Goal: Task Accomplishment & Management: Manage account settings

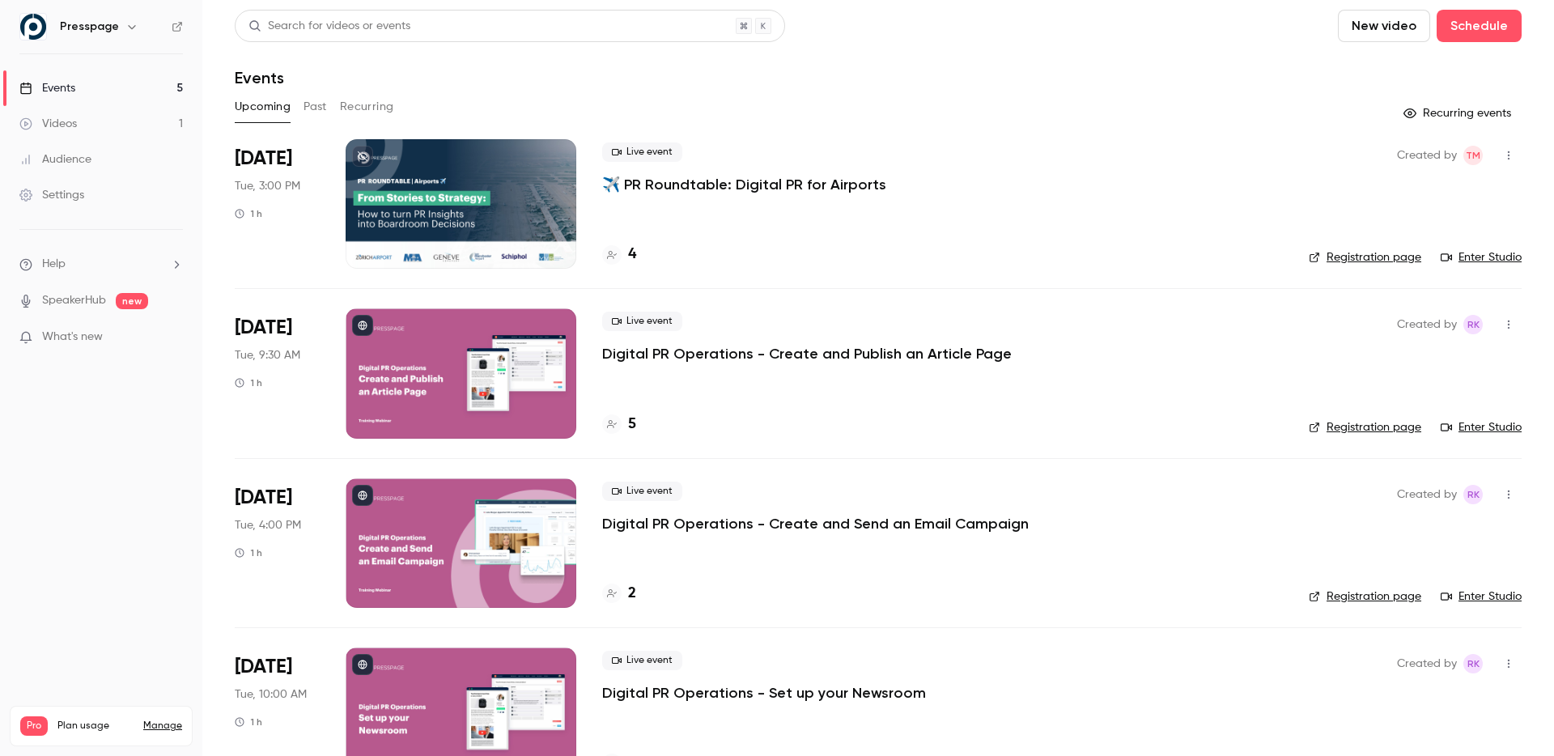
click at [487, 192] on div at bounding box center [461, 204] width 231 height 130
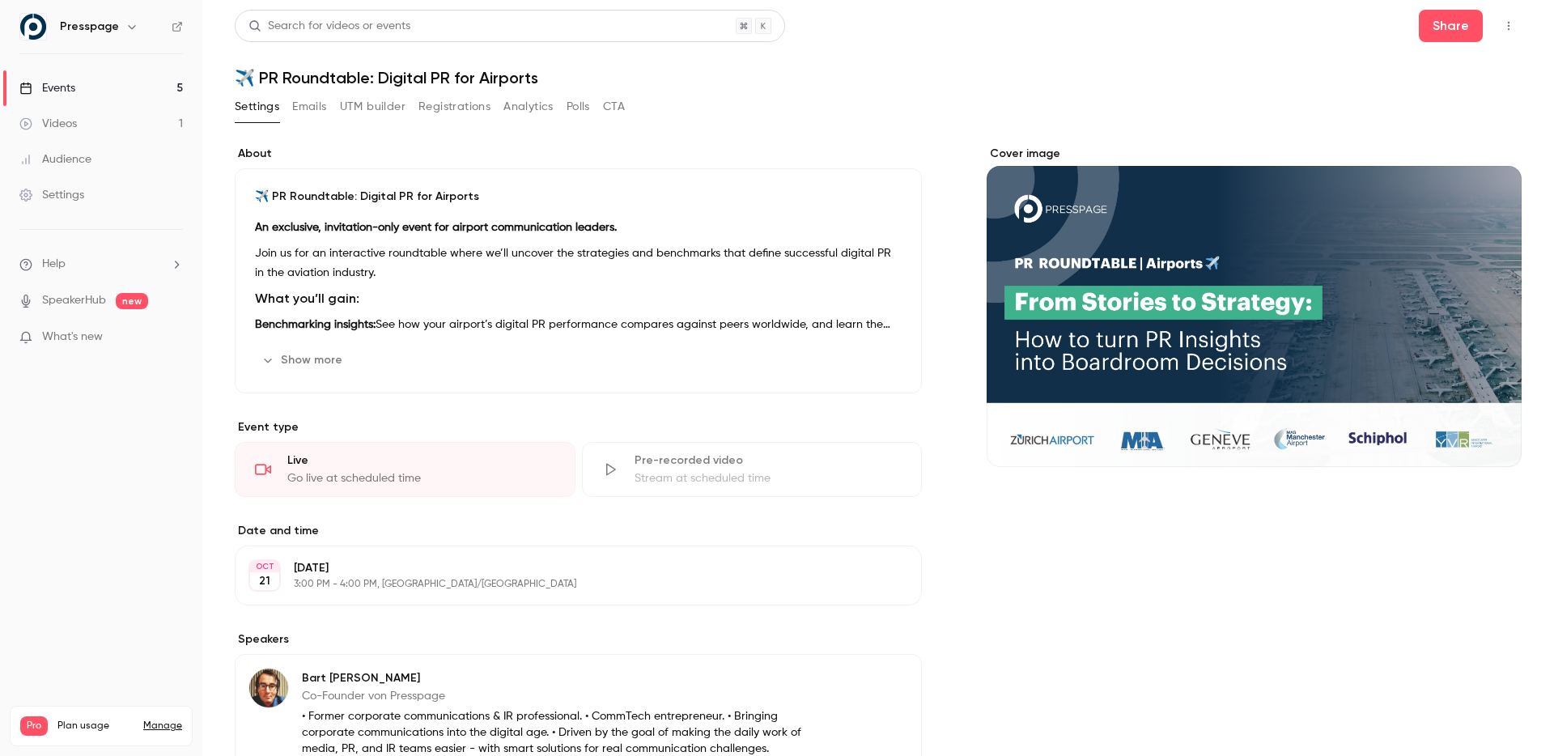
click at [452, 104] on button "Registrations" at bounding box center [454, 107] width 72 height 26
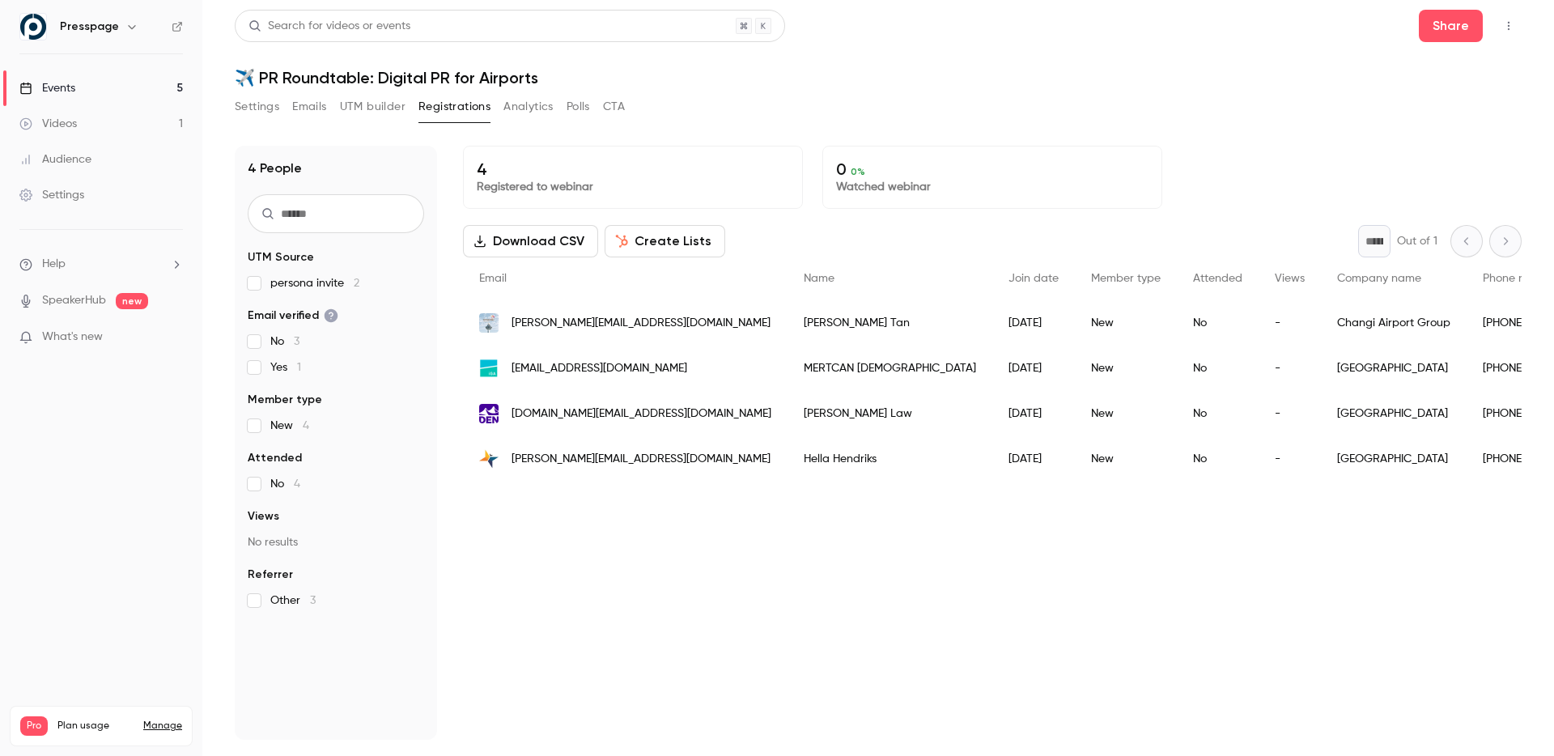
click at [77, 191] on div "Settings" at bounding box center [51, 195] width 65 height 16
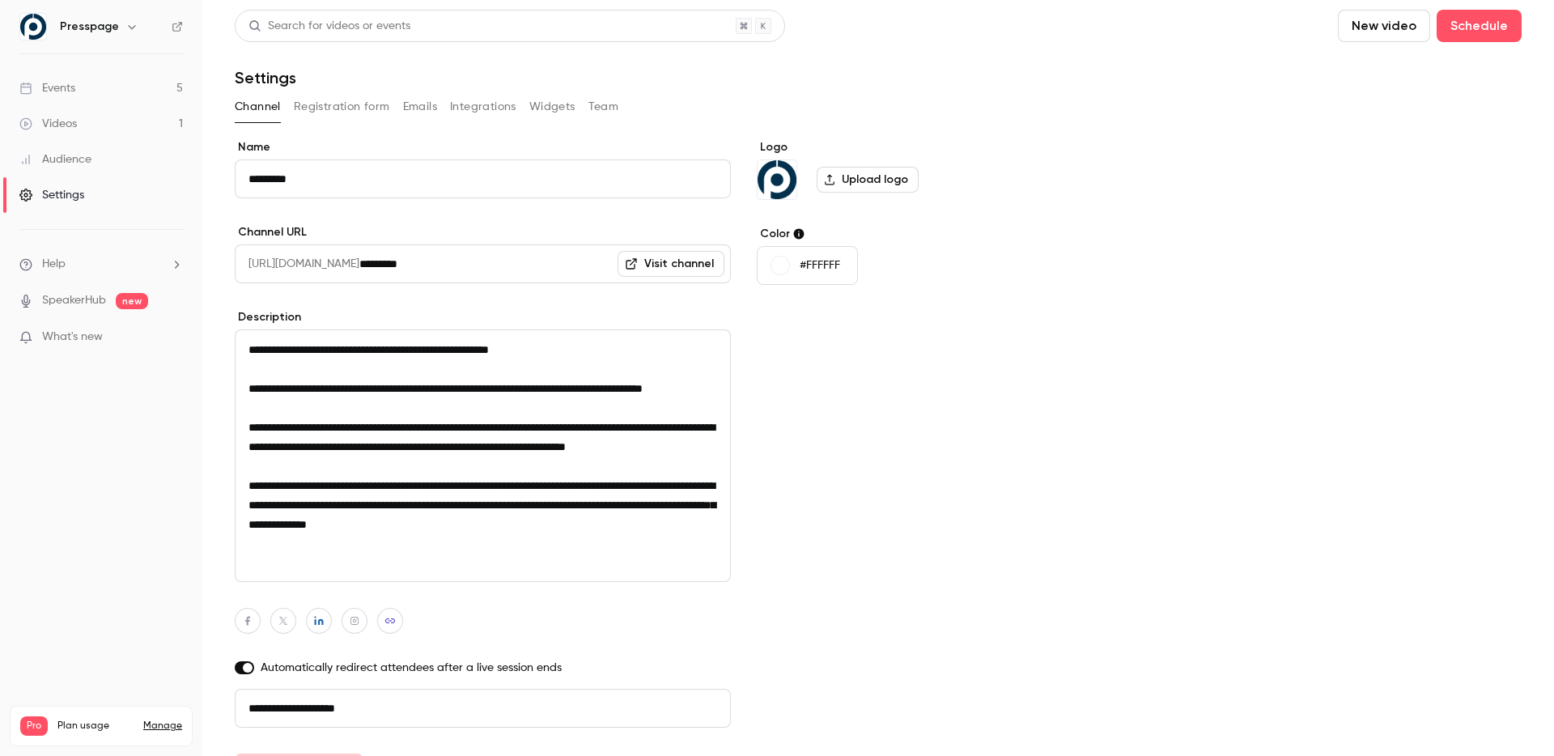
click at [1093, 423] on div "**********" at bounding box center [878, 462] width 1287 height 647
click at [113, 15] on div "Presspage" at bounding box center [100, 27] width 163 height 28
click at [113, 23] on h6 "Presspage" at bounding box center [89, 27] width 59 height 16
click at [140, 33] on div "Presspage" at bounding box center [109, 26] width 99 height 19
click at [130, 26] on icon "button" at bounding box center [131, 27] width 7 height 4
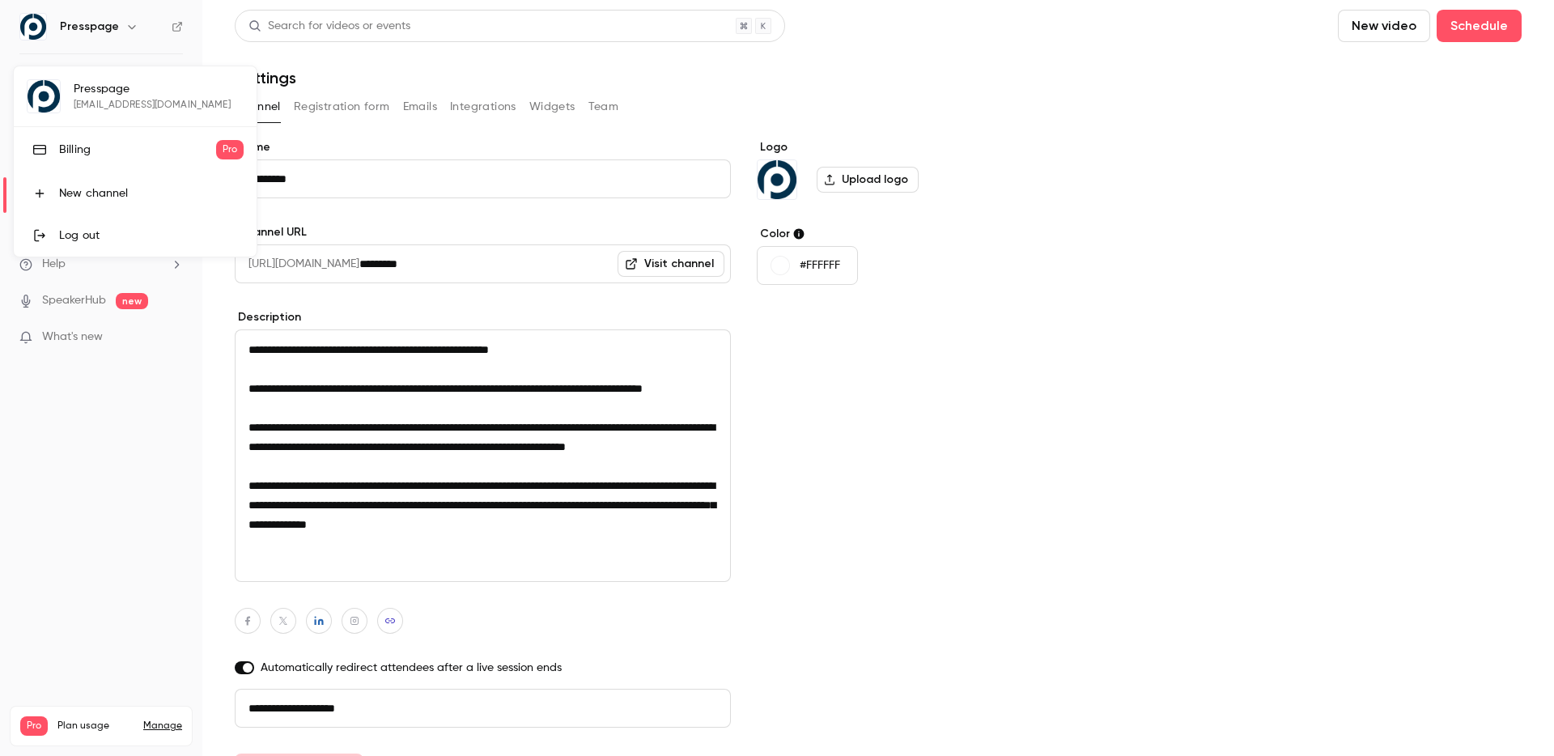
click at [236, 703] on div at bounding box center [777, 378] width 1554 height 756
click at [62, 192] on div "Settings" at bounding box center [51, 195] width 65 height 16
click at [615, 102] on button "Team" at bounding box center [603, 107] width 31 height 26
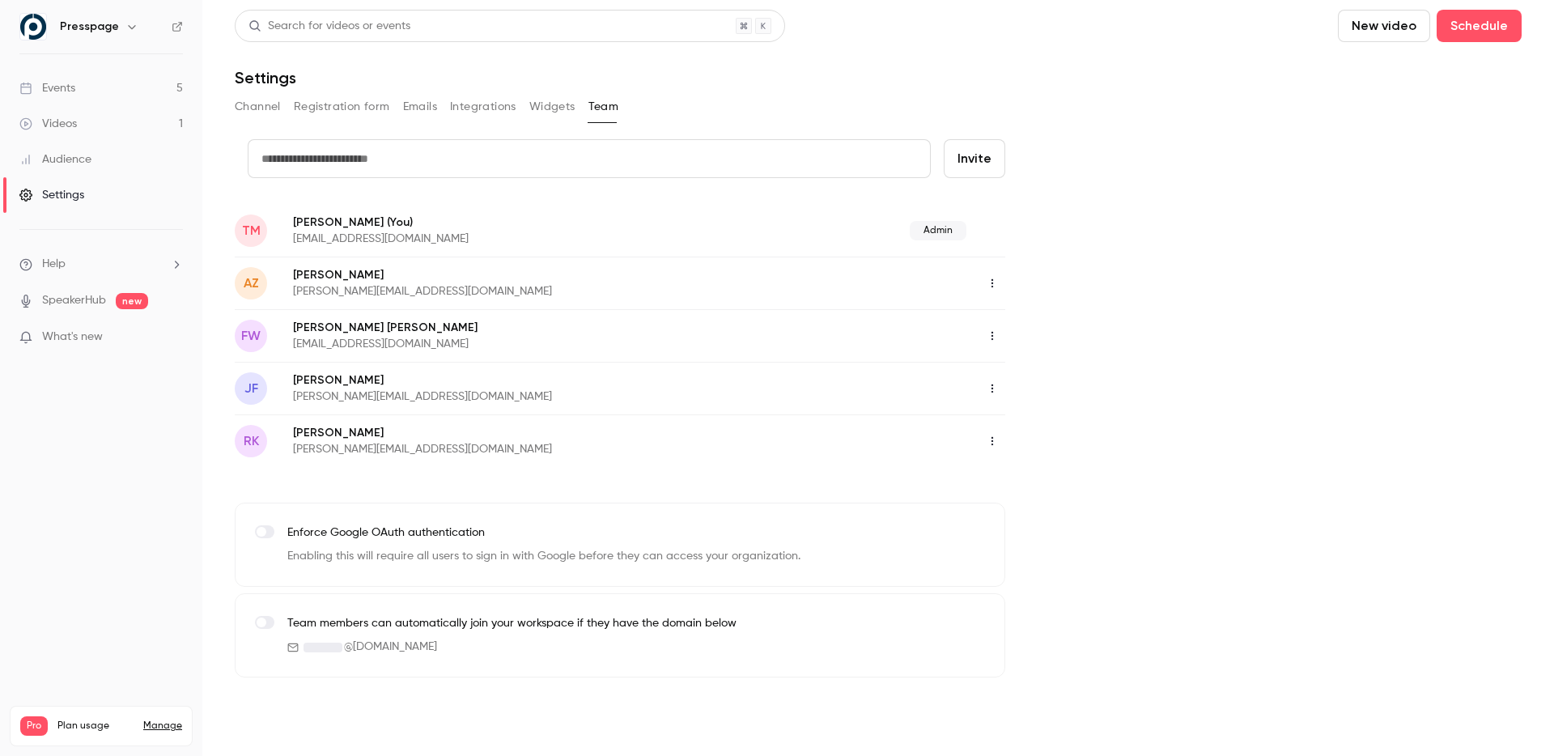
click at [975, 159] on button "Invite" at bounding box center [975, 158] width 62 height 39
click at [552, 160] on input "text" at bounding box center [589, 158] width 683 height 39
type input "**********"
click at [975, 160] on button "Invite" at bounding box center [975, 158] width 62 height 39
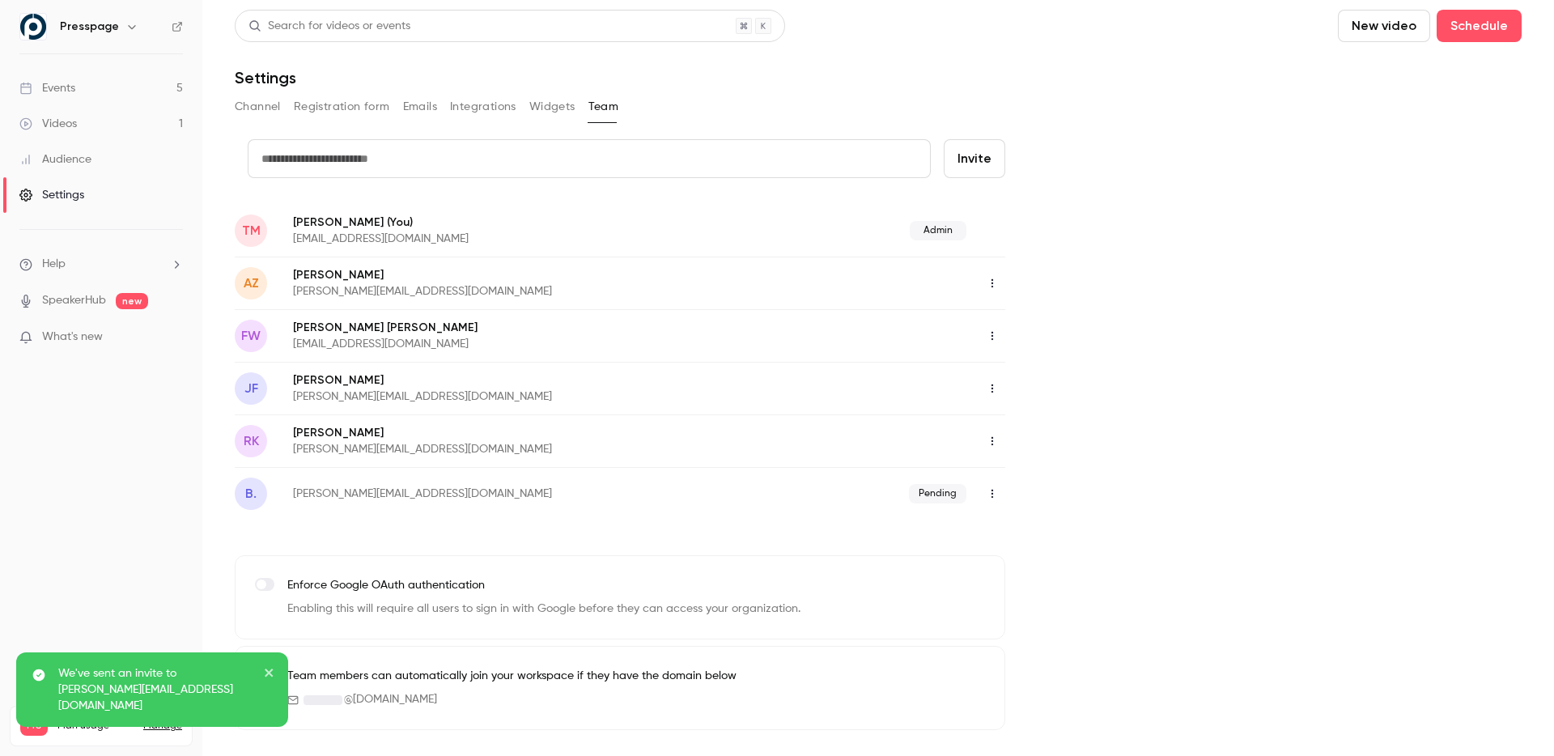
click at [66, 478] on nav "Presspage Events 5 Videos 1 Audience Settings Help SpeakerHub new What's new Pr…" at bounding box center [101, 378] width 202 height 756
click at [100, 81] on link "Events 5" at bounding box center [101, 88] width 202 height 36
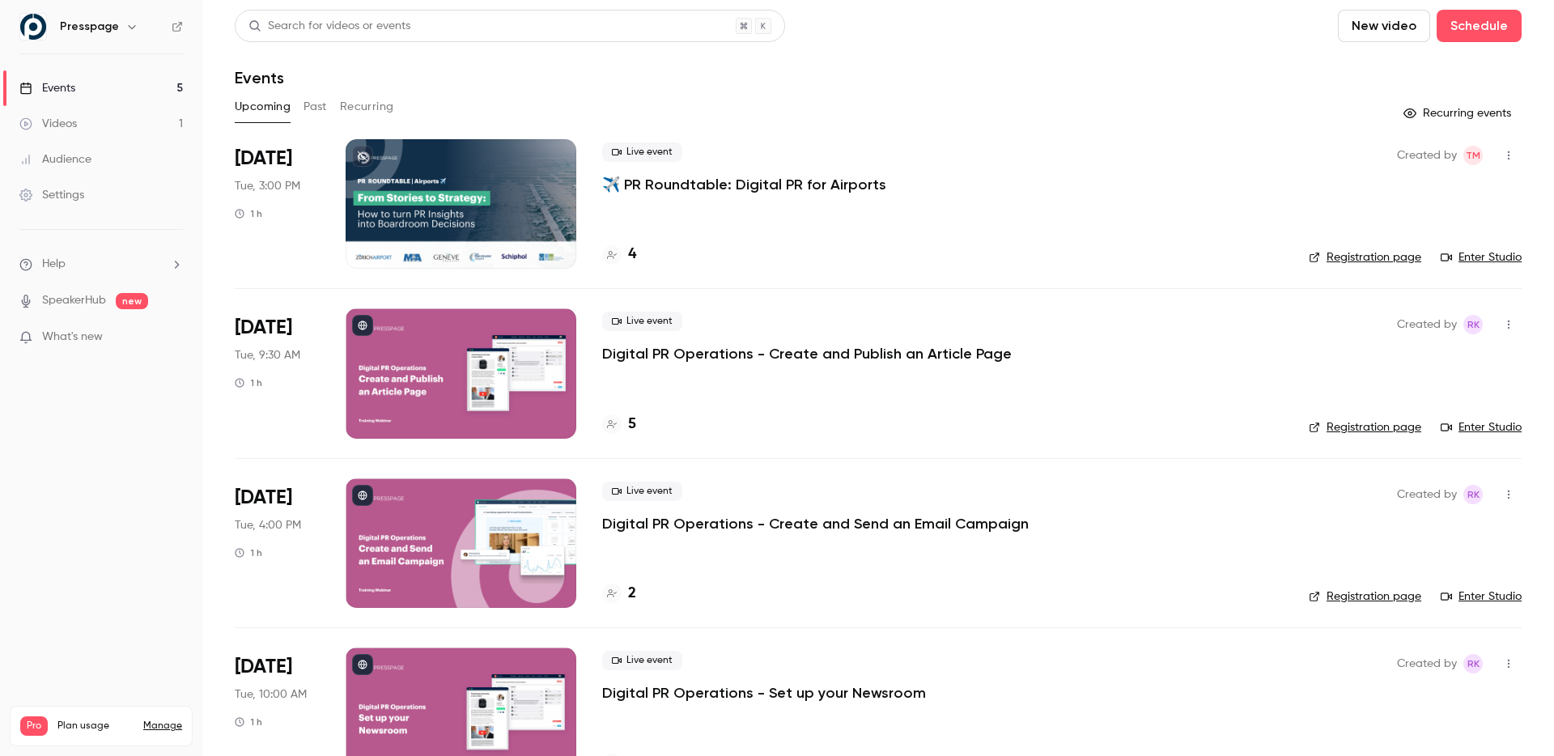
click at [308, 107] on button "Past" at bounding box center [315, 107] width 23 height 26
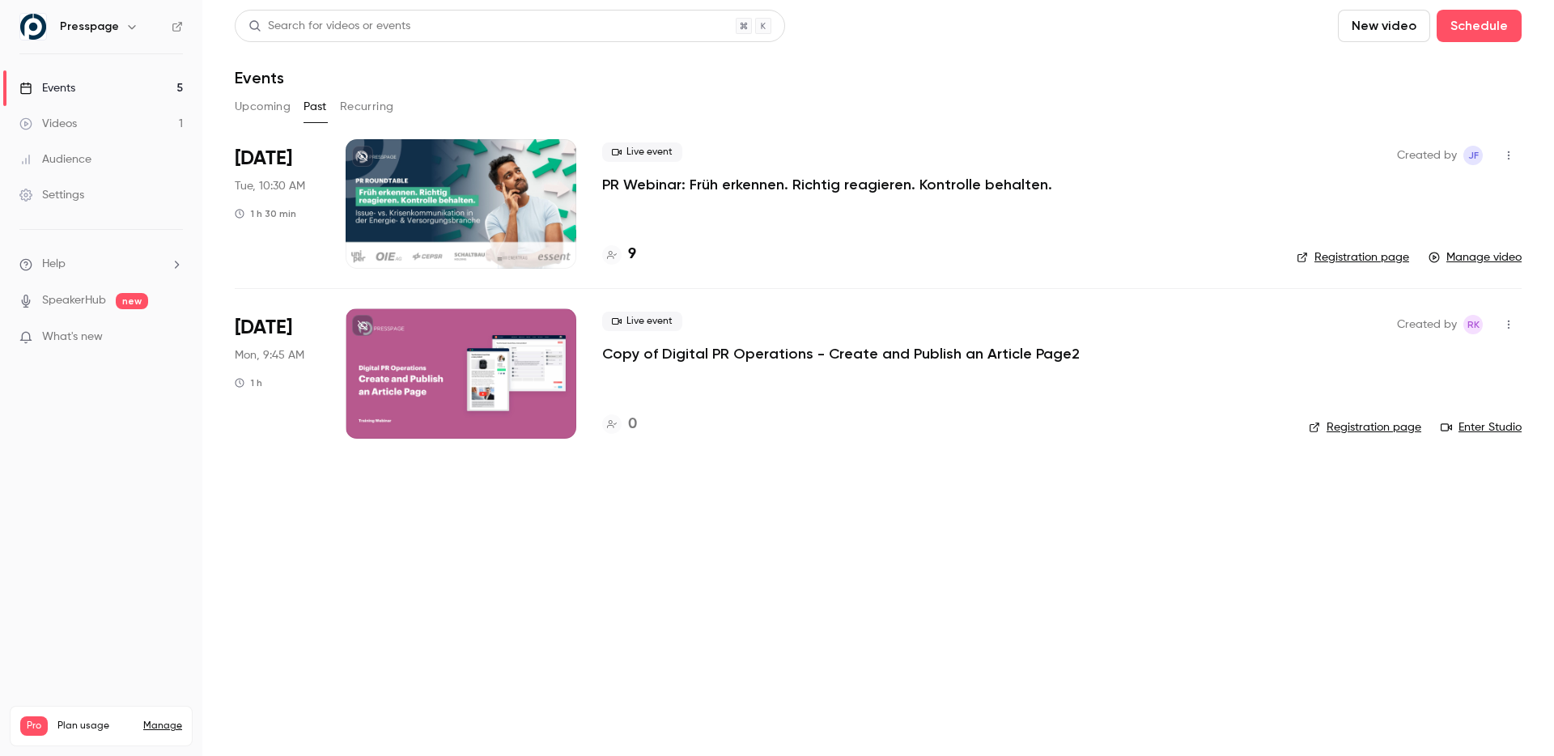
click at [249, 104] on button "Upcoming" at bounding box center [263, 107] width 56 height 26
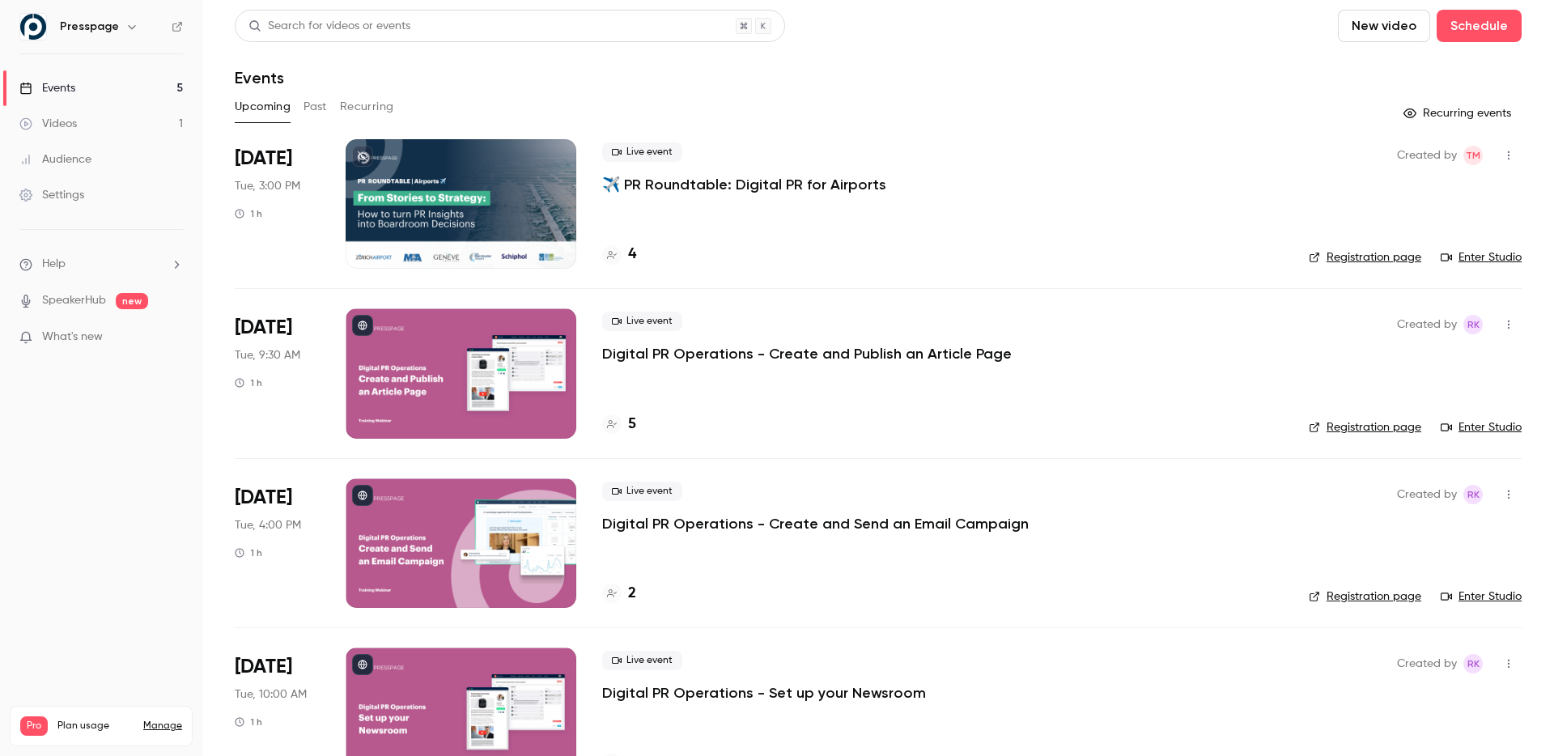
click at [444, 200] on div at bounding box center [461, 204] width 231 height 130
